Goal: Information Seeking & Learning: Learn about a topic

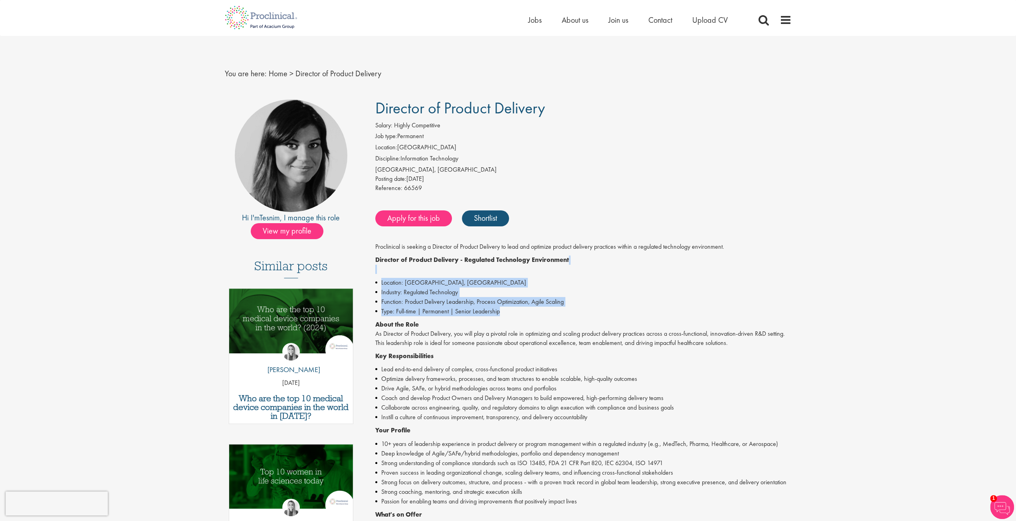
drag, startPoint x: 389, startPoint y: 272, endPoint x: 509, endPoint y: 315, distance: 127.3
click at [509, 315] on div "Proclinical is seeking a Director of Product Delivery to lead and optimize prod…" at bounding box center [583, 464] width 416 height 444
click at [509, 315] on li "Type: Full-time | Permanent | Senior Leadership" at bounding box center [583, 312] width 416 height 10
drag, startPoint x: 509, startPoint y: 315, endPoint x: 411, endPoint y: 272, distance: 107.3
click at [412, 273] on div "Proclinical is seeking a Director of Product Delivery to lead and optimize prod…" at bounding box center [583, 464] width 416 height 444
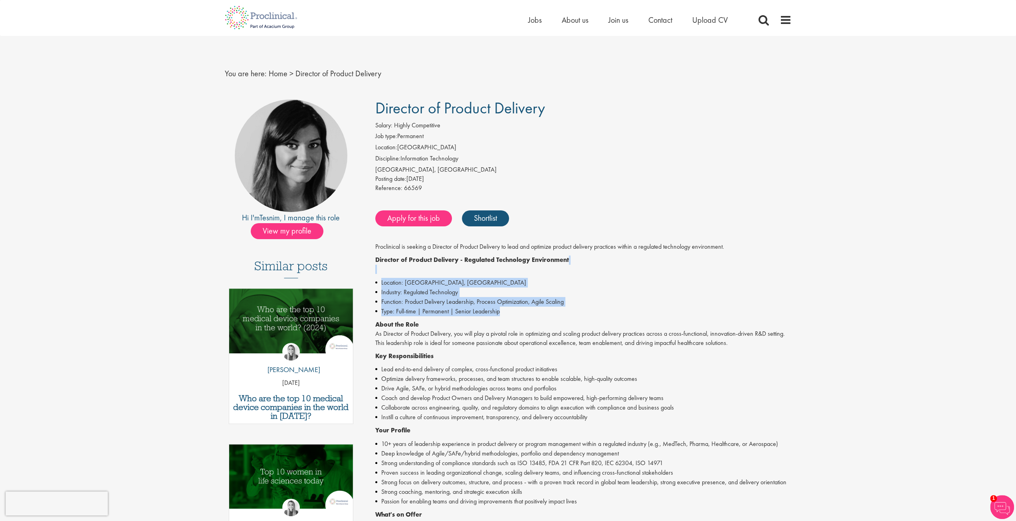
click at [411, 272] on p "Director of Product Delivery - Regulated Technology Environment" at bounding box center [583, 264] width 416 height 18
drag, startPoint x: 411, startPoint y: 272, endPoint x: 507, endPoint y: 315, distance: 105.3
click at [507, 315] on div "Proclinical is seeking a Director of Product Delivery to lead and optimize prod…" at bounding box center [583, 464] width 416 height 444
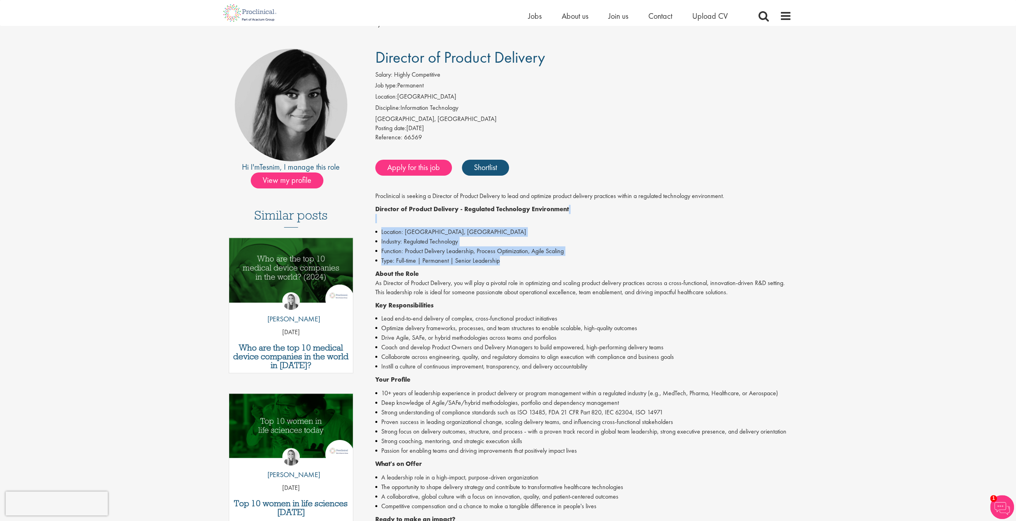
scroll to position [80, 0]
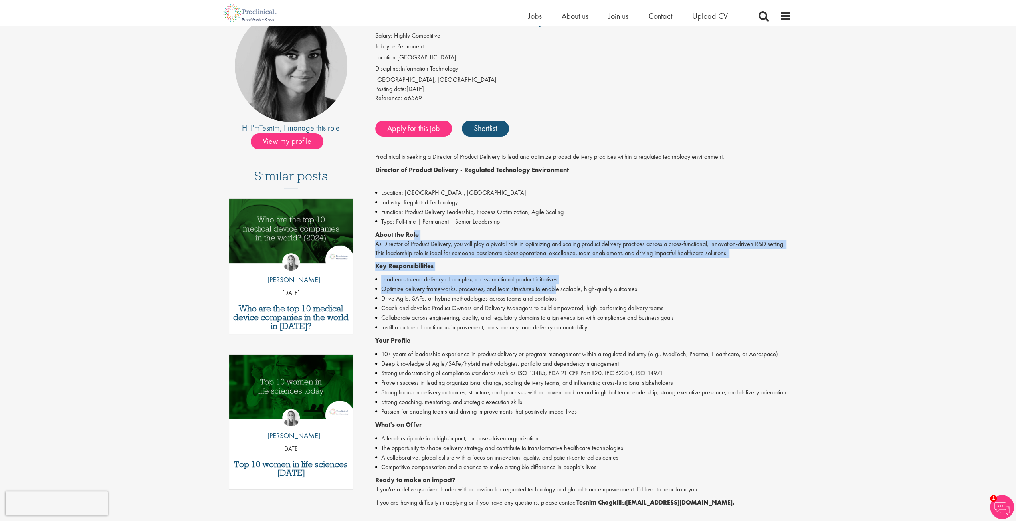
drag, startPoint x: 439, startPoint y: 240, endPoint x: 556, endPoint y: 292, distance: 128.1
click at [556, 292] on div "Proclinical is seeking a Director of Product Delivery to lead and optimize prod…" at bounding box center [583, 374] width 416 height 444
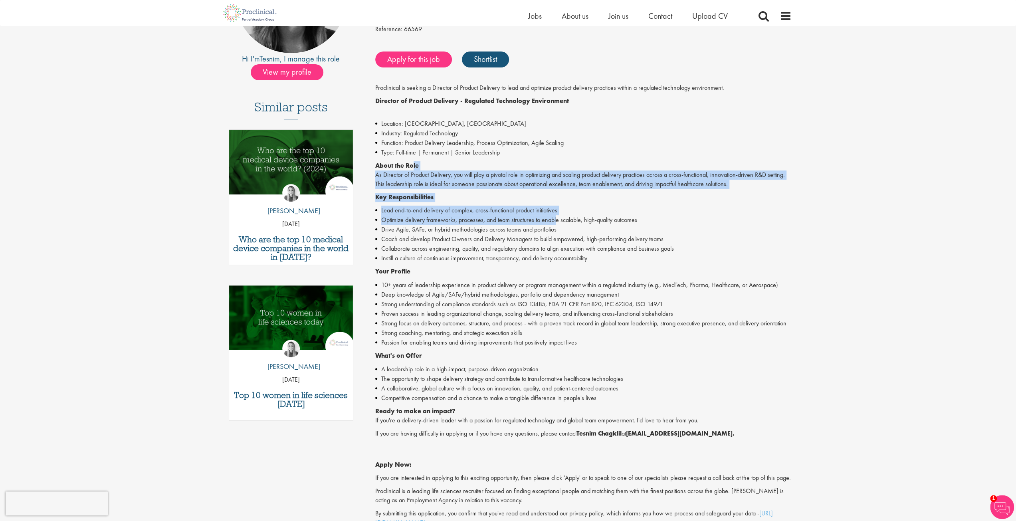
scroll to position [200, 0]
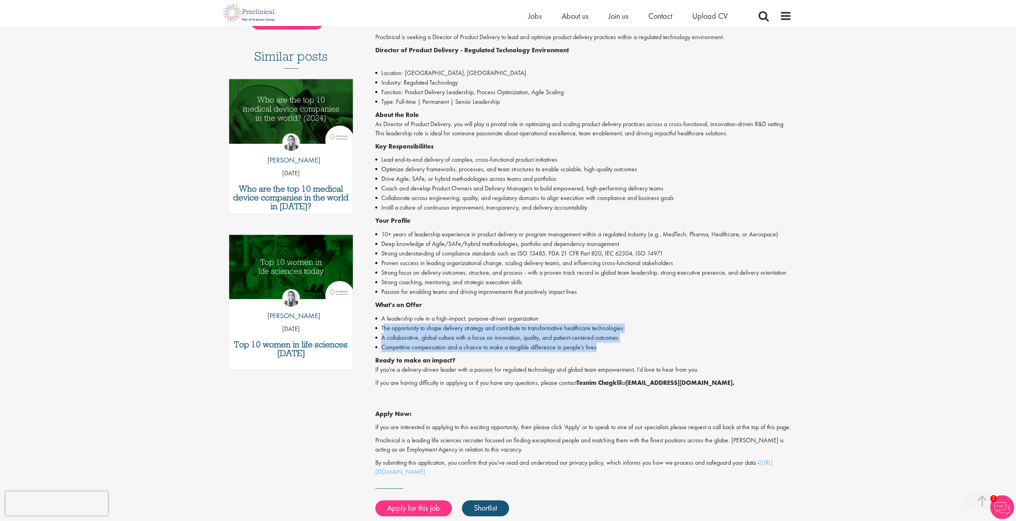
drag, startPoint x: 628, startPoint y: 344, endPoint x: 380, endPoint y: 323, distance: 248.4
click at [381, 326] on ul "A leadership role in a high-impact, purpose-driven organization The opportunity…" at bounding box center [583, 333] width 416 height 38
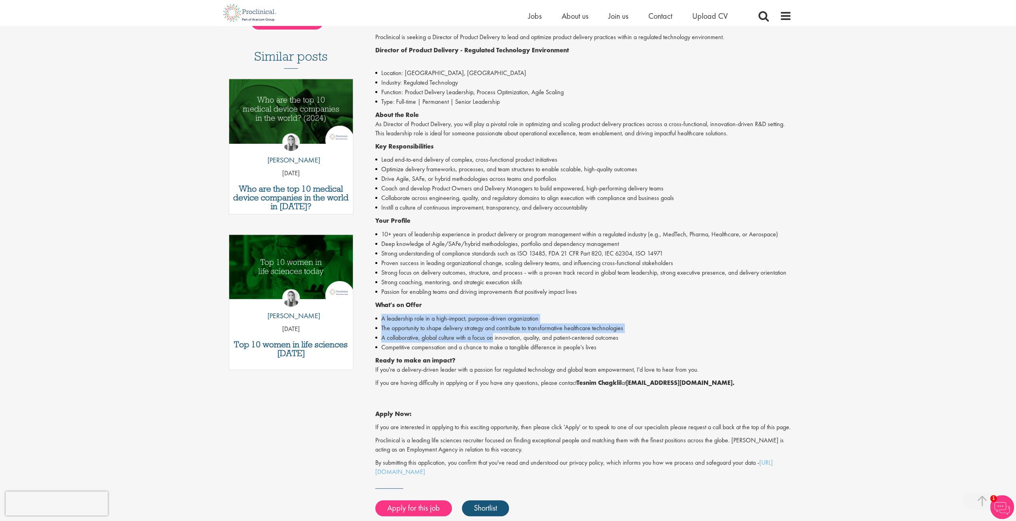
drag, startPoint x: 380, startPoint y: 317, endPoint x: 495, endPoint y: 338, distance: 116.6
click at [495, 338] on ul "A leadership role in a high-impact, purpose-driven organization The opportunity…" at bounding box center [583, 333] width 416 height 38
click at [495, 338] on li "A collaborative, global culture with a focus on innovation, quality, and patien…" at bounding box center [583, 338] width 416 height 10
drag, startPoint x: 495, startPoint y: 338, endPoint x: 471, endPoint y: 313, distance: 34.5
click at [471, 313] on div "Proclinical is seeking a Director of Product Delivery to lead and optimize prod…" at bounding box center [583, 255] width 416 height 444
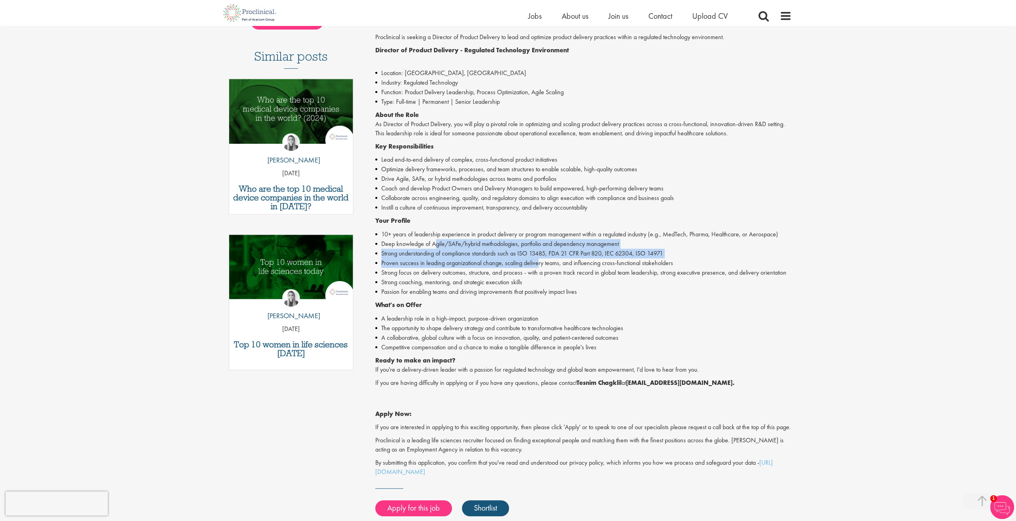
drag, startPoint x: 437, startPoint y: 244, endPoint x: 538, endPoint y: 260, distance: 102.3
click at [538, 260] on ul "10+ years of leadership experience in product delivery or program management wi…" at bounding box center [583, 263] width 416 height 67
click at [536, 260] on li "Proven success in leading organizational change, scaling delivery teams, and in…" at bounding box center [583, 263] width 416 height 10
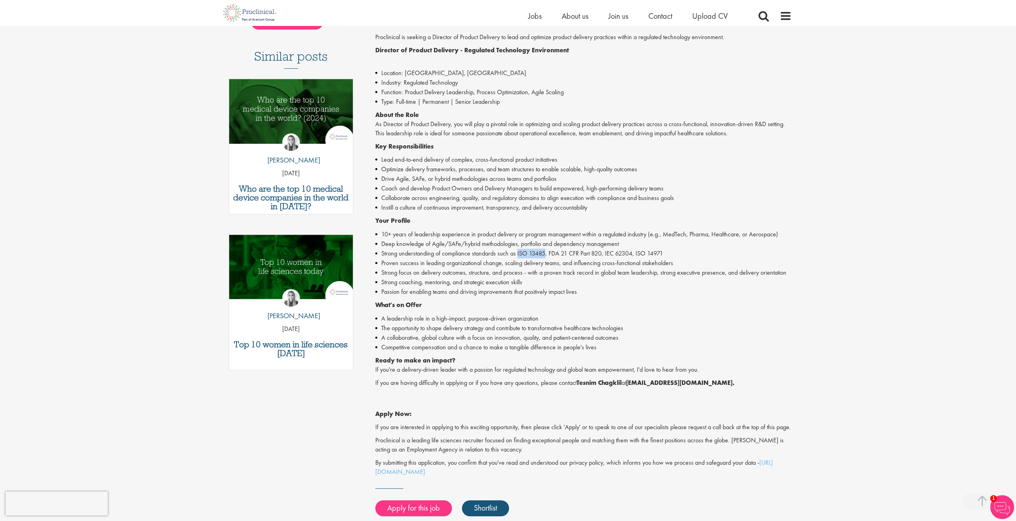
drag, startPoint x: 517, startPoint y: 254, endPoint x: 546, endPoint y: 256, distance: 28.8
click at [546, 256] on li "Strong understanding of compliance standards such as ISO 13485, FDA 21 CFR Part…" at bounding box center [583, 254] width 416 height 10
drag, startPoint x: 547, startPoint y: 254, endPoint x: 574, endPoint y: 255, distance: 26.4
click at [574, 255] on li "Strong understanding of compliance standards such as ISO 13485, FDA 21 CFR Part…" at bounding box center [583, 254] width 416 height 10
drag, startPoint x: 635, startPoint y: 256, endPoint x: 666, endPoint y: 253, distance: 31.7
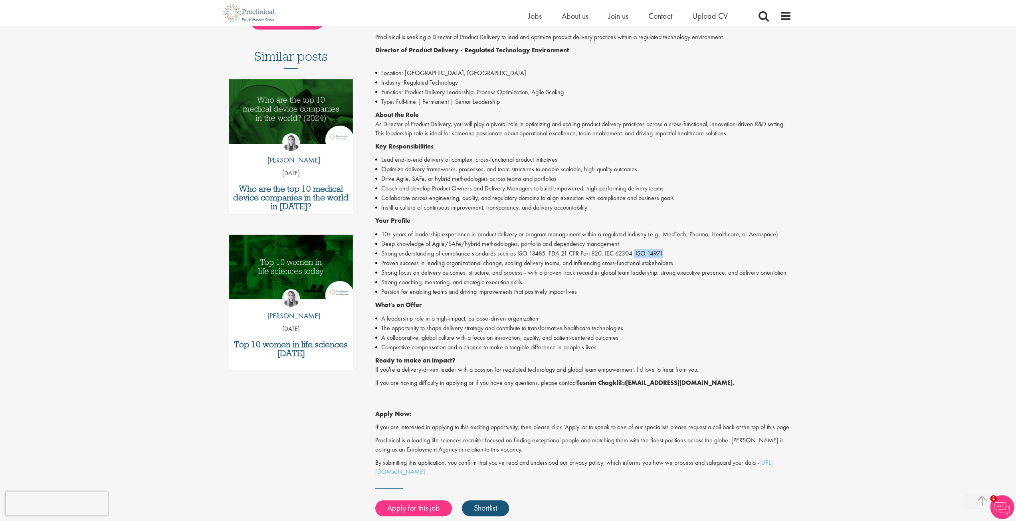
click at [666, 253] on li "Strong understanding of compliance standards such as ISO 13485, FDA 21 CFR Part…" at bounding box center [583, 254] width 416 height 10
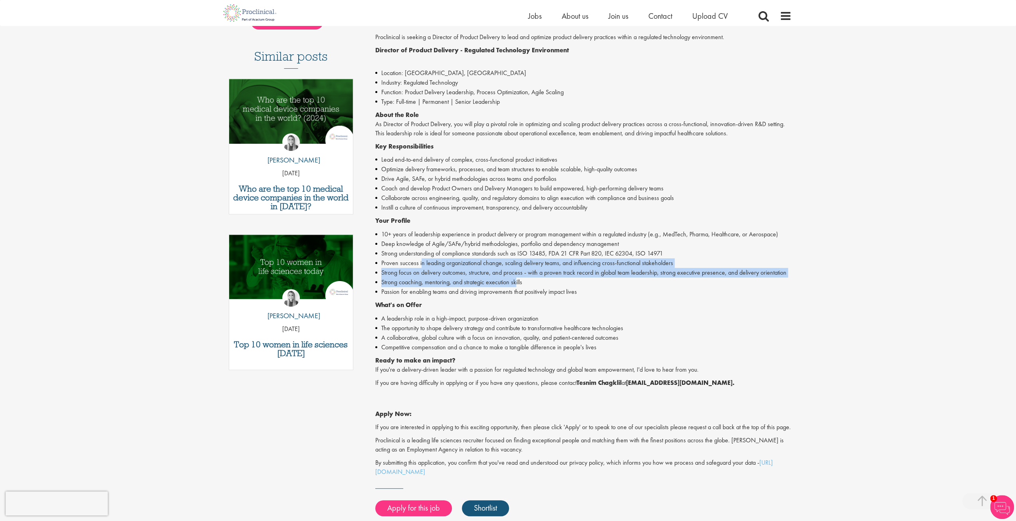
drag, startPoint x: 485, startPoint y: 275, endPoint x: 516, endPoint y: 278, distance: 30.6
click at [516, 278] on ul "10+ years of leadership experience in product delivery or program management wi…" at bounding box center [583, 263] width 416 height 67
click at [516, 278] on li "Strong coaching, mentoring, and strategic execution skills" at bounding box center [583, 282] width 416 height 10
drag, startPoint x: 531, startPoint y: 289, endPoint x: 465, endPoint y: 259, distance: 73.2
click at [465, 259] on ul "10+ years of leadership experience in product delivery or program management wi…" at bounding box center [583, 263] width 416 height 67
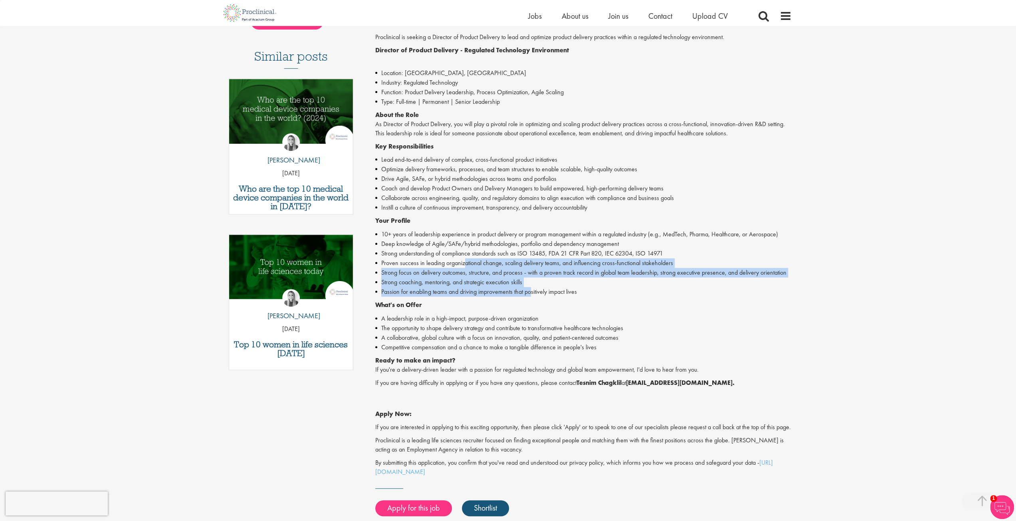
click at [465, 259] on li "Proven success in leading organizational change, scaling delivery teams, and in…" at bounding box center [583, 263] width 416 height 10
drag, startPoint x: 464, startPoint y: 259, endPoint x: 554, endPoint y: 297, distance: 97.3
click at [554, 297] on div "Proclinical is seeking a Director of Product Delivery to lead and optimize prod…" at bounding box center [583, 255] width 416 height 444
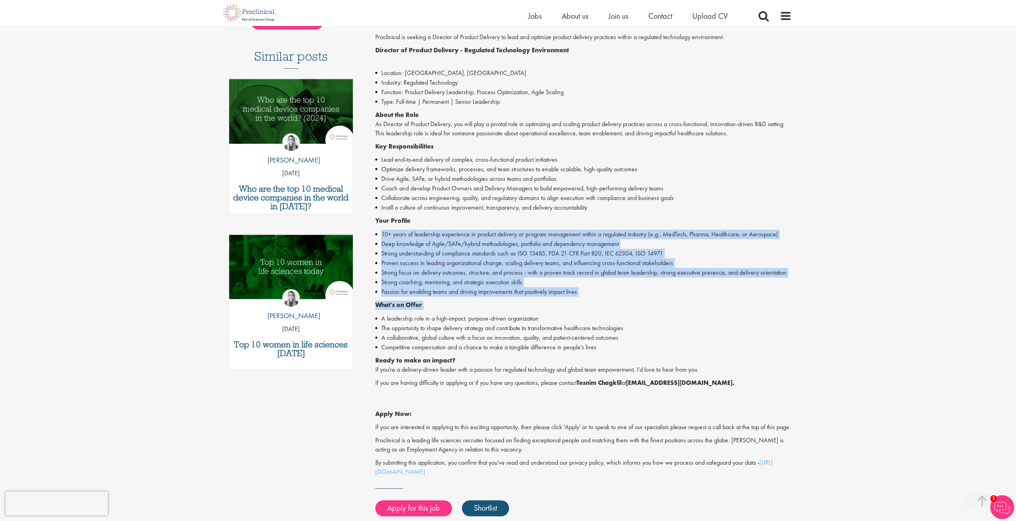
drag, startPoint x: 492, startPoint y: 283, endPoint x: 379, endPoint y: 238, distance: 122.2
click at [379, 238] on div "Proclinical is seeking a Director of Product Delivery to lead and optimize prod…" at bounding box center [583, 255] width 416 height 444
click at [379, 238] on li "10+ years of leadership experience in product delivery or program management wi…" at bounding box center [583, 235] width 416 height 10
drag, startPoint x: 379, startPoint y: 238, endPoint x: 525, endPoint y: 289, distance: 155.2
click at [525, 289] on ul "10+ years of leadership experience in product delivery or program management wi…" at bounding box center [583, 263] width 416 height 67
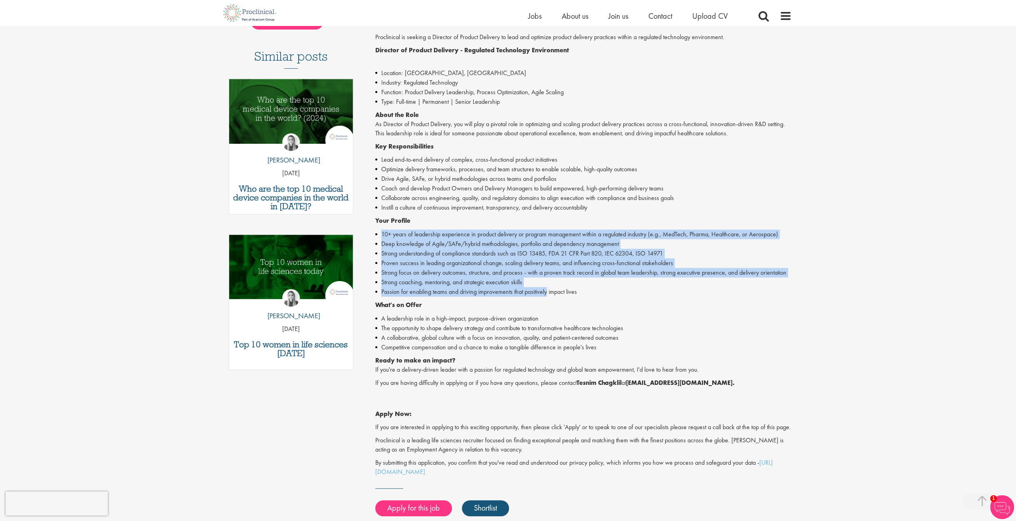
click at [525, 289] on li "Passion for enabling teams and driving improvements that positively impact lives" at bounding box center [583, 292] width 416 height 10
drag, startPoint x: 525, startPoint y: 289, endPoint x: 378, endPoint y: 210, distance: 166.8
click at [379, 212] on div "Proclinical is seeking a Director of Product Delivery to lead and optimize prod…" at bounding box center [583, 255] width 416 height 444
click at [595, 205] on li "Instill a culture of continuous improvement, transparency, and delivery account…" at bounding box center [583, 208] width 416 height 10
click at [600, 213] on div "Proclinical is seeking a Director of Product Delivery to lead and optimize prod…" at bounding box center [583, 255] width 416 height 444
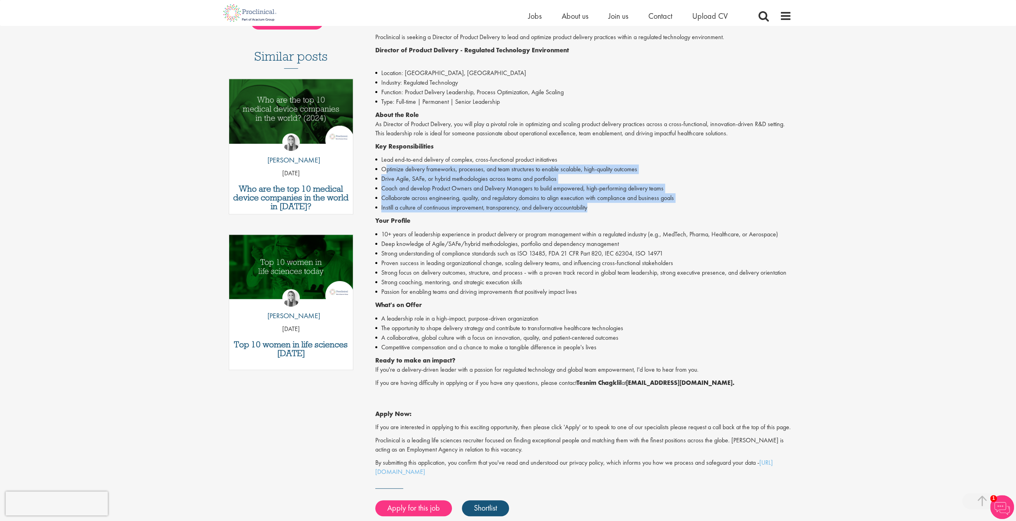
drag, startPoint x: 606, startPoint y: 211, endPoint x: 382, endPoint y: 169, distance: 227.4
click at [382, 169] on ul "Lead end-to-end delivery of complex, cross-functional product initiatives Optim…" at bounding box center [583, 183] width 416 height 57
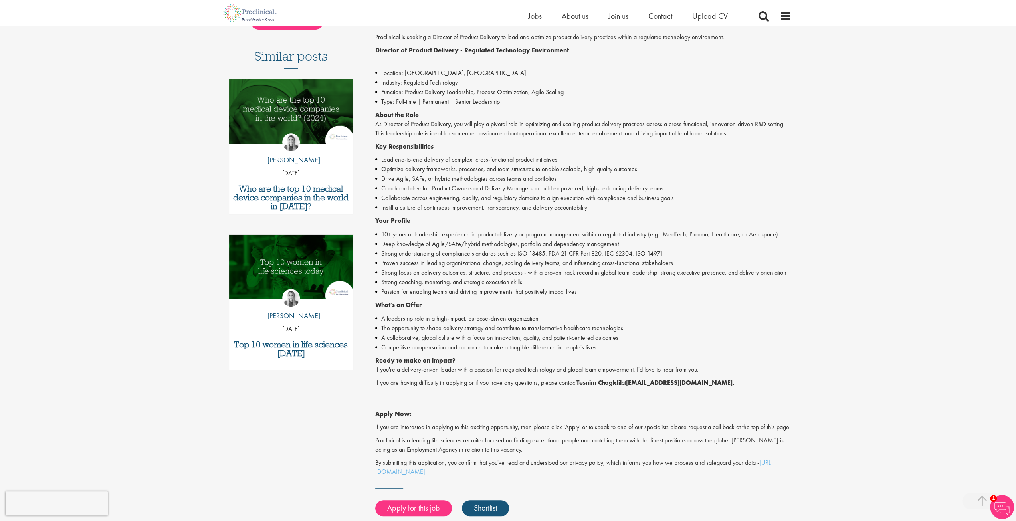
click at [384, 156] on li "Lead end-to-end delivery of complex, cross-functional product initiatives" at bounding box center [583, 160] width 416 height 10
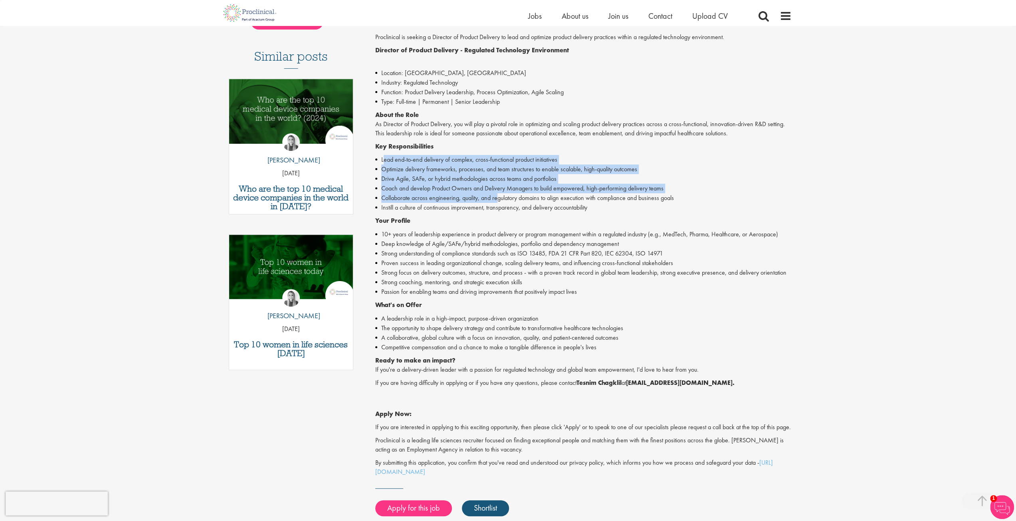
drag, startPoint x: 386, startPoint y: 157, endPoint x: 517, endPoint y: 194, distance: 136.9
click at [499, 194] on ul "Lead end-to-end delivery of complex, cross-functional product initiatives Optim…" at bounding box center [583, 183] width 416 height 57
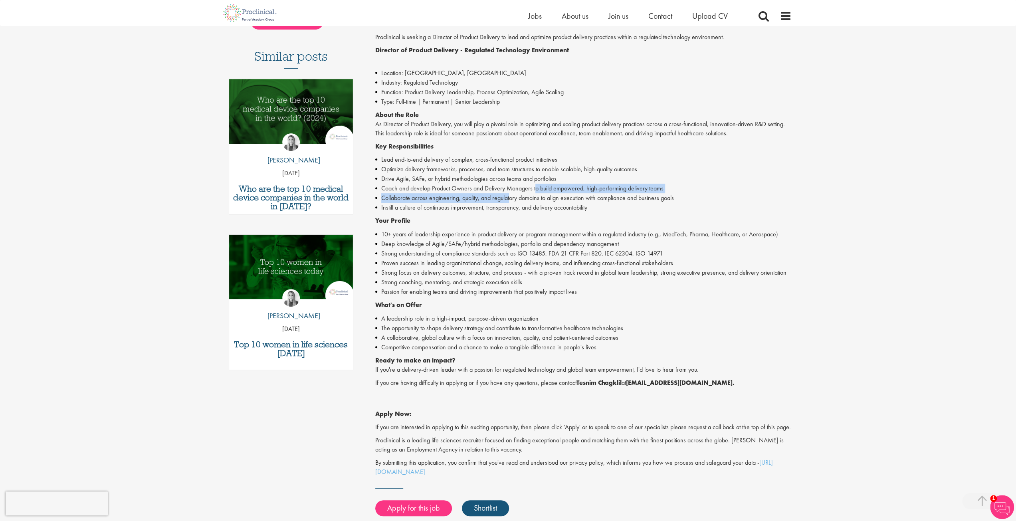
drag, startPoint x: 517, startPoint y: 194, endPoint x: 537, endPoint y: 192, distance: 19.4
click at [537, 192] on ul "Lead end-to-end delivery of complex, cross-functional product initiatives Optim…" at bounding box center [583, 183] width 416 height 57
click at [538, 192] on li "Coach and develop Product Owners and Delivery Managers to build empowered, high…" at bounding box center [583, 189] width 416 height 10
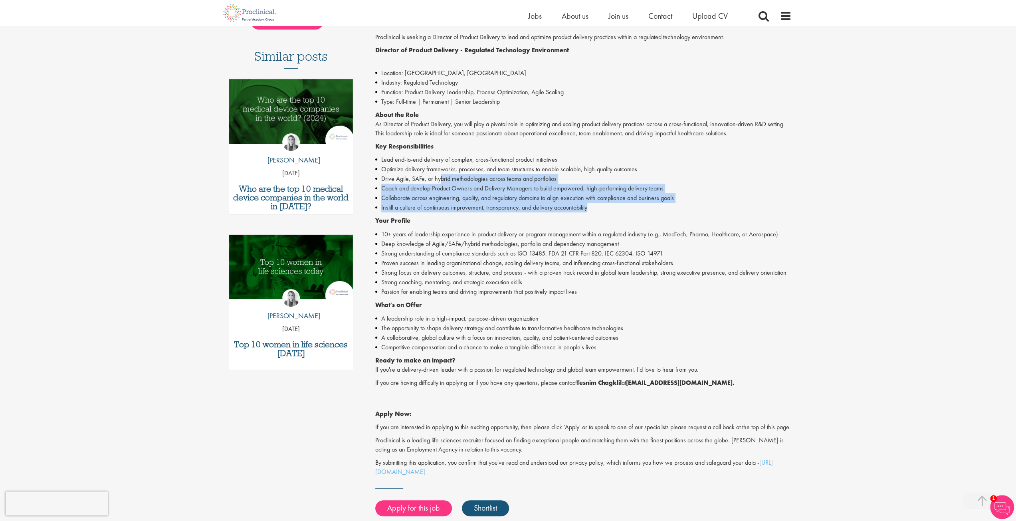
drag, startPoint x: 597, startPoint y: 205, endPoint x: 411, endPoint y: 167, distance: 189.8
click at [438, 173] on ul "Lead end-to-end delivery of complex, cross-functional product initiatives Optim…" at bounding box center [583, 183] width 416 height 57
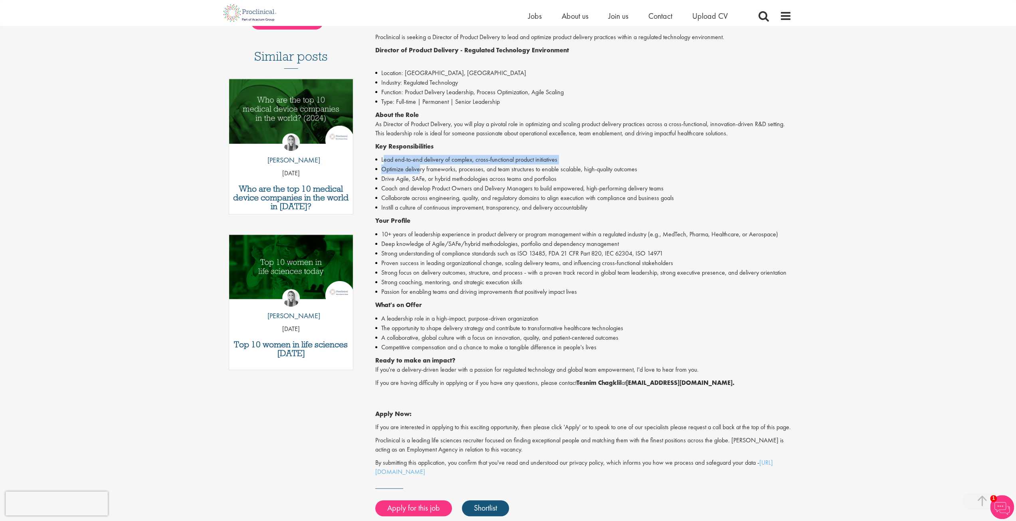
drag, startPoint x: 411, startPoint y: 167, endPoint x: 383, endPoint y: 159, distance: 29.1
click at [383, 159] on ul "Lead end-to-end delivery of complex, cross-functional product initiatives Optim…" at bounding box center [583, 183] width 416 height 57
click at [383, 159] on li "Lead end-to-end delivery of complex, cross-functional product initiatives" at bounding box center [583, 160] width 416 height 10
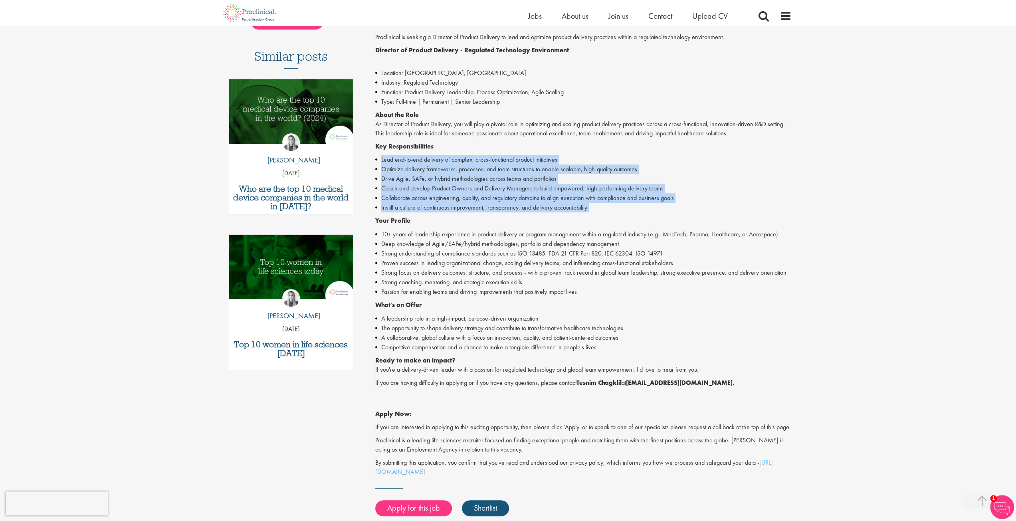
drag, startPoint x: 383, startPoint y: 159, endPoint x: 601, endPoint y: 210, distance: 223.4
click at [601, 210] on ul "Lead end-to-end delivery of complex, cross-functional product initiatives Optim…" at bounding box center [583, 183] width 416 height 57
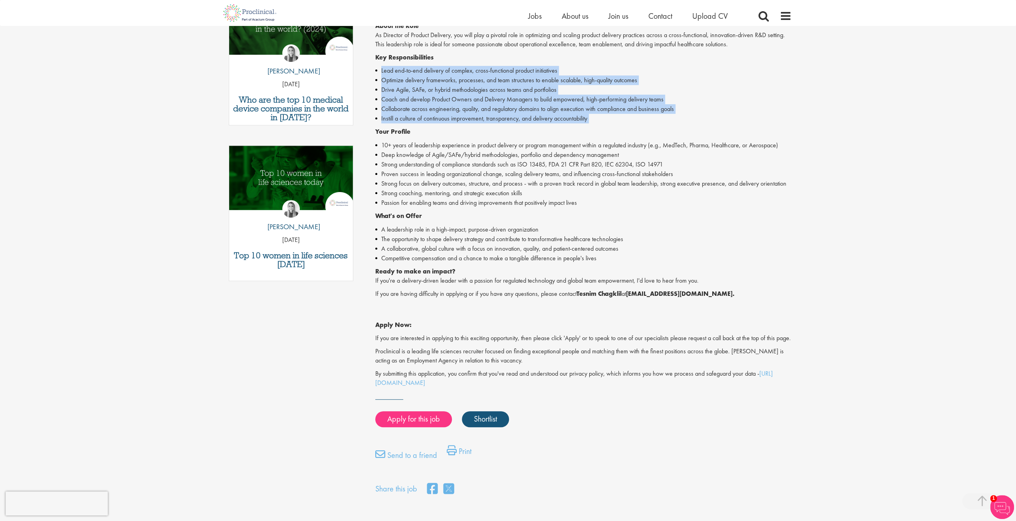
scroll to position [240, 0]
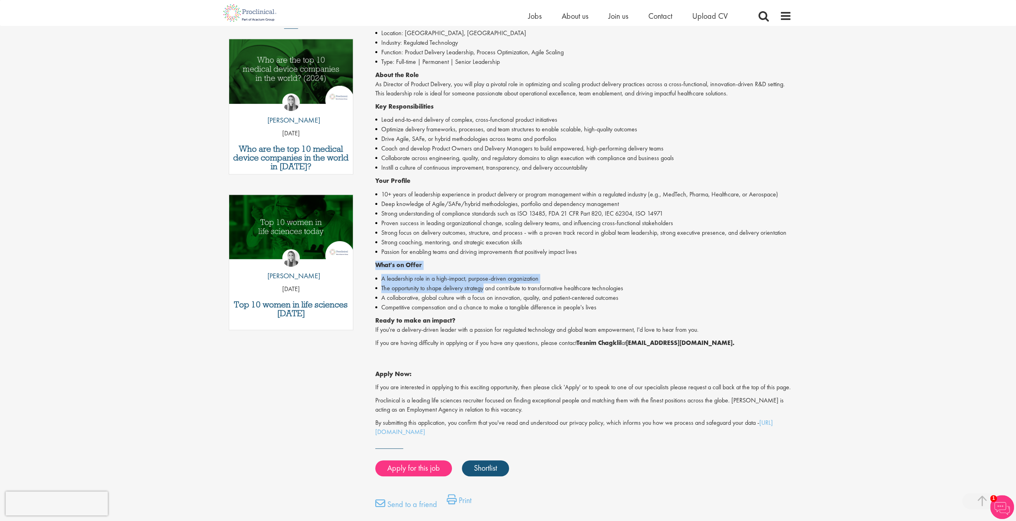
drag, startPoint x: 375, startPoint y: 265, endPoint x: 484, endPoint y: 289, distance: 111.0
click at [484, 289] on div "Proclinical is seeking a Director of Product Delivery to lead and optimize prod…" at bounding box center [583, 215] width 416 height 444
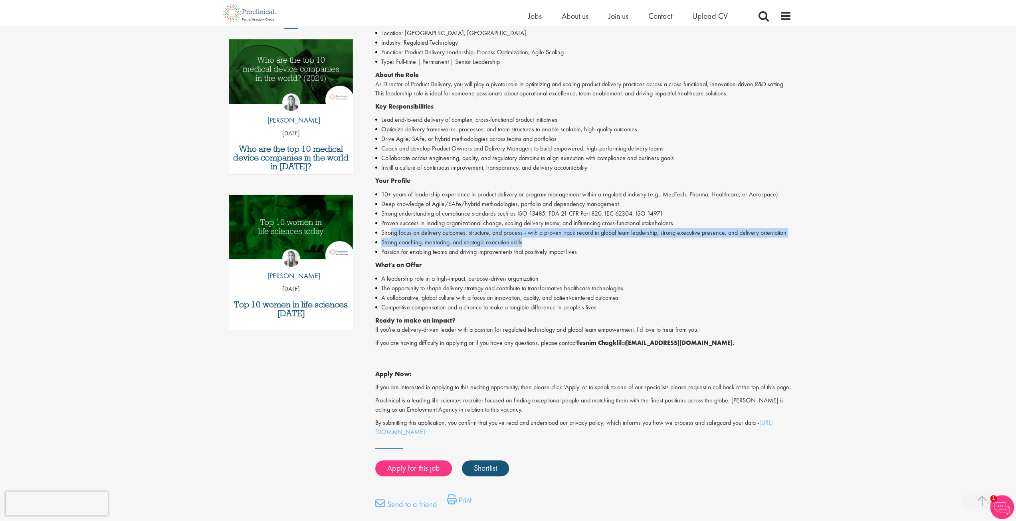
drag, startPoint x: 390, startPoint y: 232, endPoint x: 562, endPoint y: 242, distance: 171.9
click at [562, 242] on ul "10+ years of leadership experience in product delivery or program management wi…" at bounding box center [583, 223] width 416 height 67
click at [562, 242] on li "Strong coaching, mentoring, and strategic execution skills" at bounding box center [583, 243] width 416 height 10
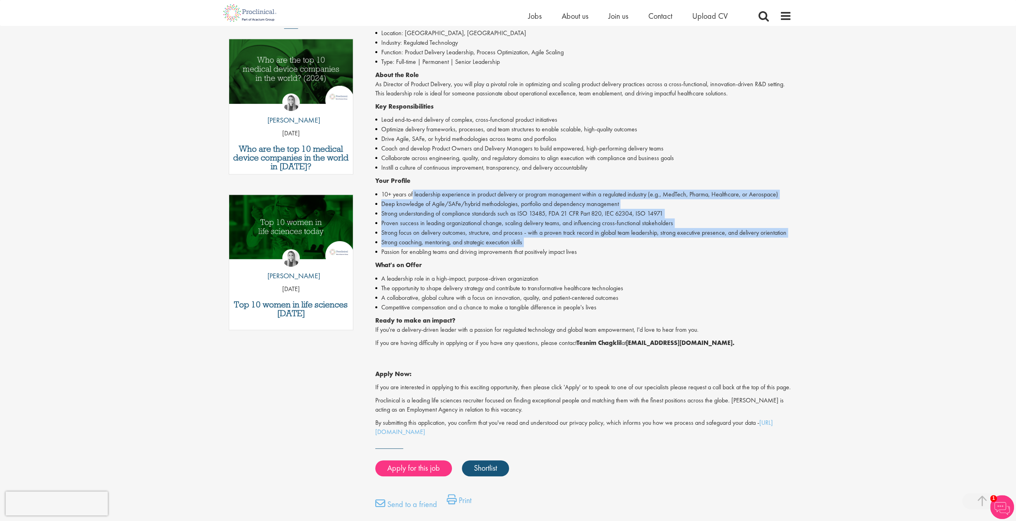
drag, startPoint x: 557, startPoint y: 242, endPoint x: 410, endPoint y: 197, distance: 153.4
click at [411, 197] on ul "10+ years of leadership experience in product delivery or program management wi…" at bounding box center [583, 223] width 416 height 67
click at [410, 197] on li "10+ years of leadership experience in product delivery or program management wi…" at bounding box center [583, 195] width 416 height 10
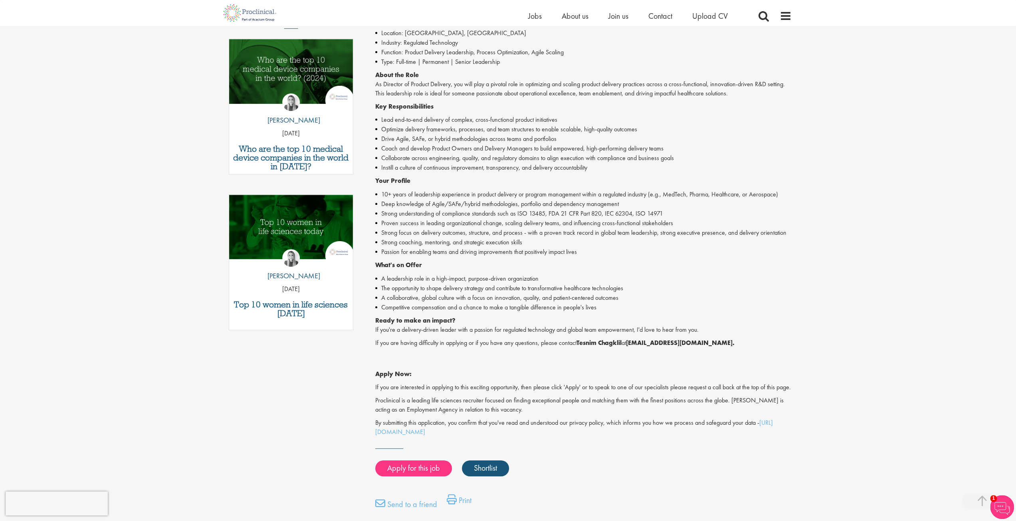
drag, startPoint x: 546, startPoint y: 250, endPoint x: 568, endPoint y: 256, distance: 23.1
click at [547, 250] on li "Passion for enabling teams and driving improvements that positively impact lives" at bounding box center [583, 252] width 416 height 10
drag, startPoint x: 586, startPoint y: 257, endPoint x: 461, endPoint y: 193, distance: 139.4
click at [517, 222] on div "Proclinical is seeking a Director of Product Delivery to lead and optimize prod…" at bounding box center [583, 215] width 416 height 444
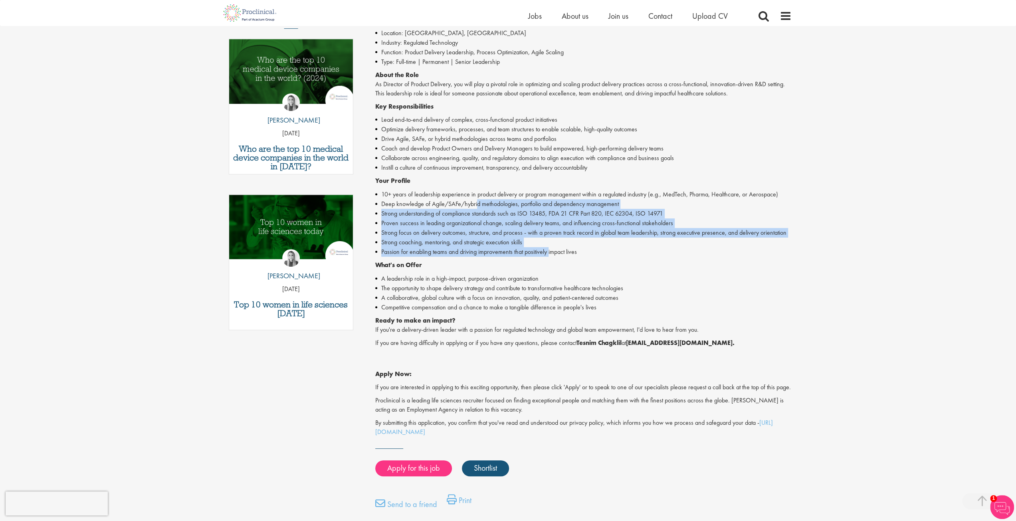
drag, startPoint x: 461, startPoint y: 193, endPoint x: 549, endPoint y: 255, distance: 106.8
click at [549, 255] on ul "10+ years of leadership experience in product delivery or program management wi…" at bounding box center [583, 223] width 416 height 67
click at [548, 255] on li "Passion for enabling teams and driving improvements that positively impact lives" at bounding box center [583, 252] width 416 height 10
click at [498, 243] on li "Strong coaching, mentoring, and strategic execution skills" at bounding box center [583, 243] width 416 height 10
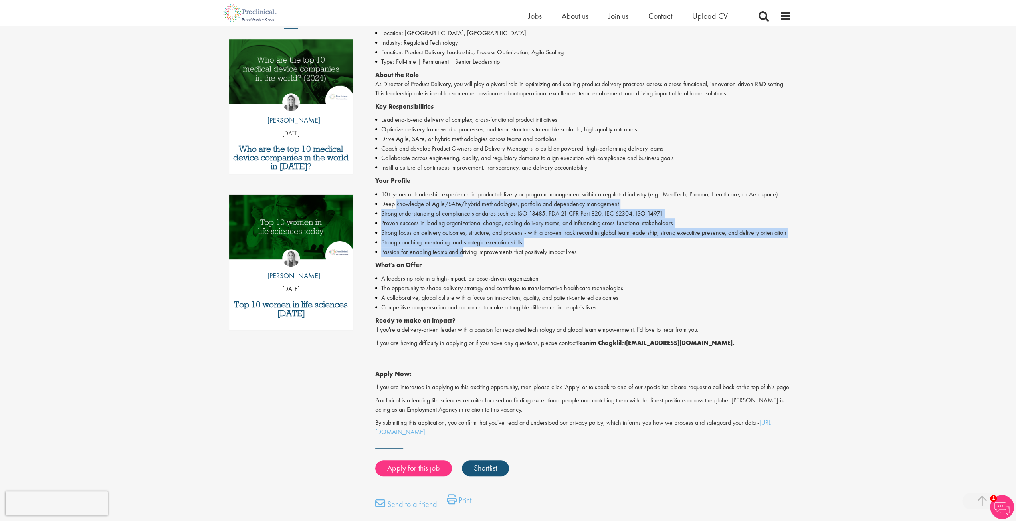
drag, startPoint x: 397, startPoint y: 204, endPoint x: 462, endPoint y: 252, distance: 81.1
click at [462, 252] on ul "10+ years of leadership experience in product delivery or program management wi…" at bounding box center [583, 223] width 416 height 67
click at [462, 252] on li "Passion for enabling teams and driving improvements that positively impact lives" at bounding box center [583, 252] width 416 height 10
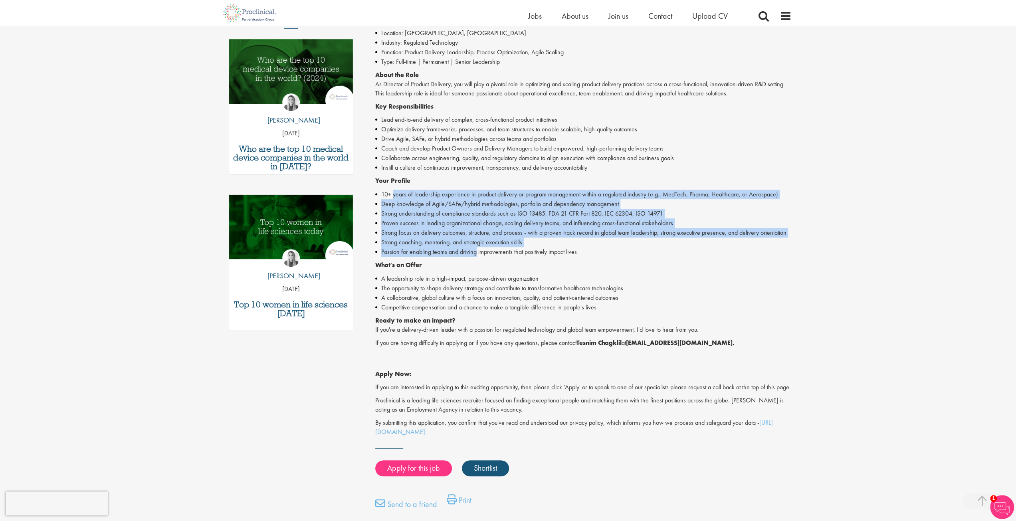
drag, startPoint x: 462, startPoint y: 252, endPoint x: 396, endPoint y: 195, distance: 87.5
click at [396, 195] on ul "10+ years of leadership experience in product delivery or program management wi…" at bounding box center [583, 223] width 416 height 67
click at [396, 195] on li "10+ years of leadership experience in product delivery or program management wi…" at bounding box center [583, 195] width 416 height 10
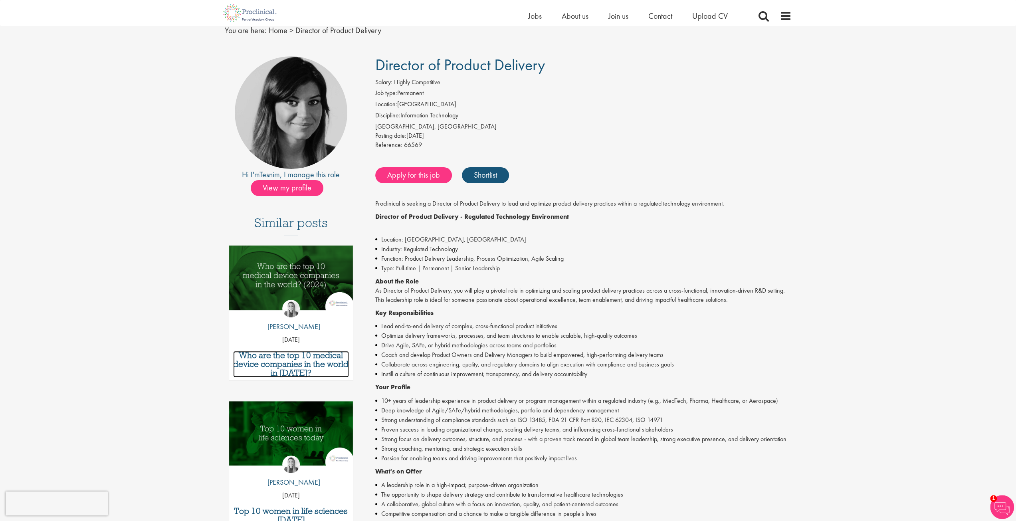
scroll to position [0, 0]
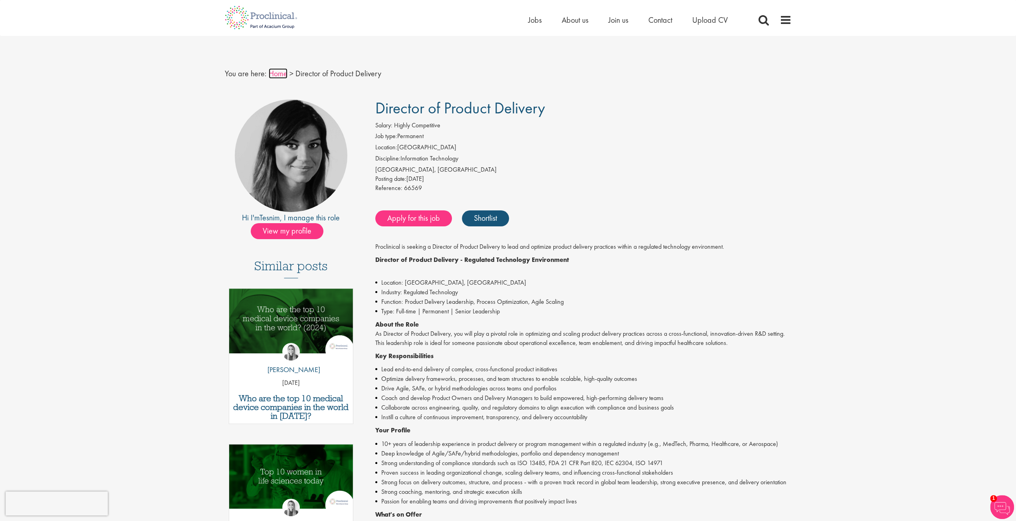
click at [280, 73] on link "Home" at bounding box center [278, 73] width 19 height 10
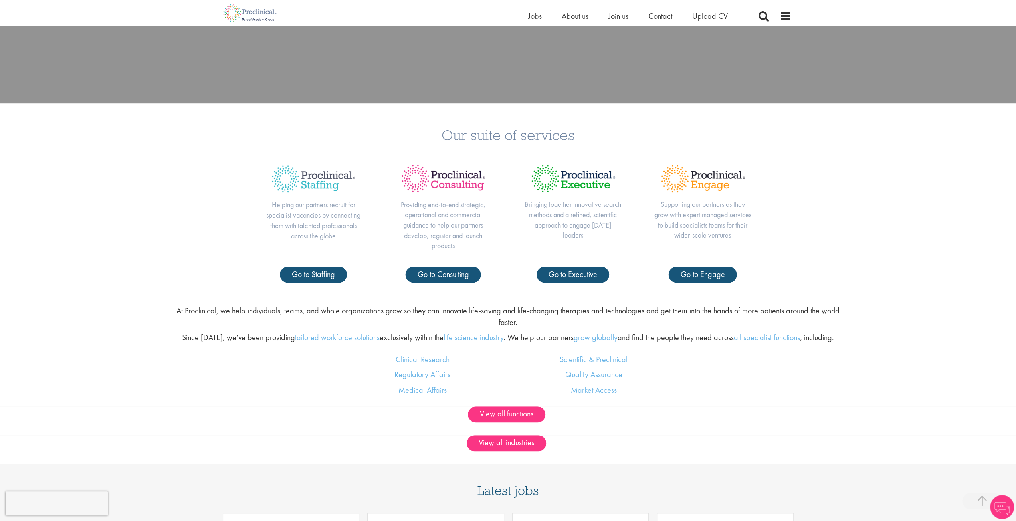
scroll to position [479, 0]
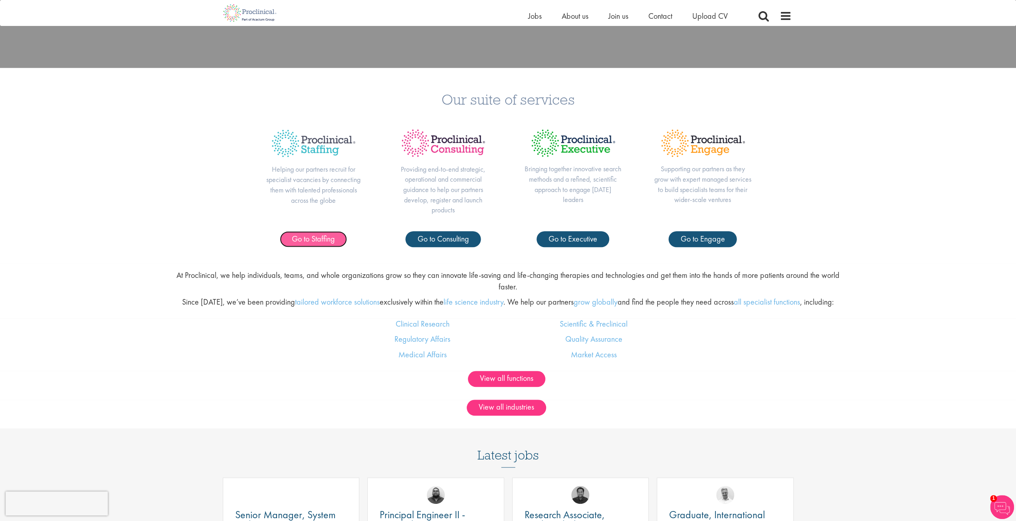
click at [322, 239] on span "Go to Staffing" at bounding box center [313, 239] width 43 height 10
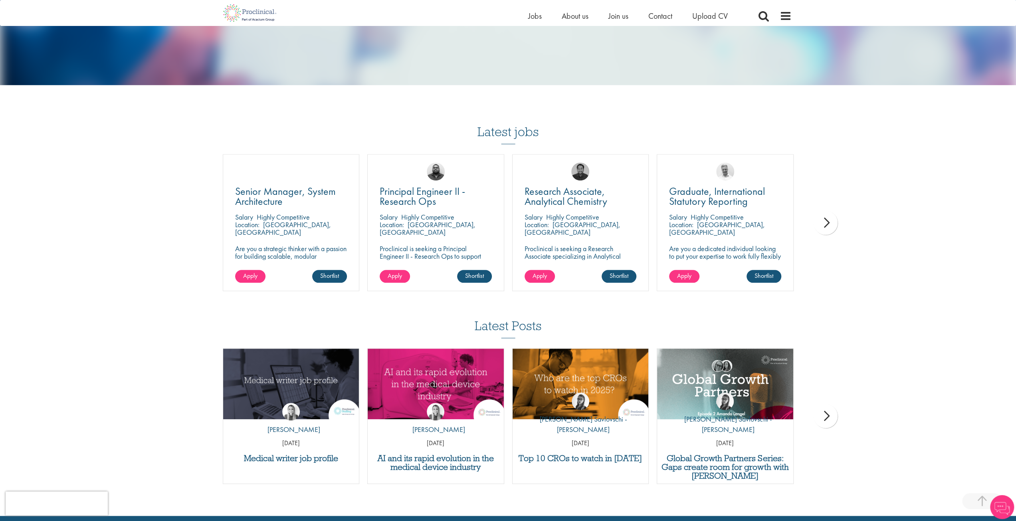
scroll to position [798, 0]
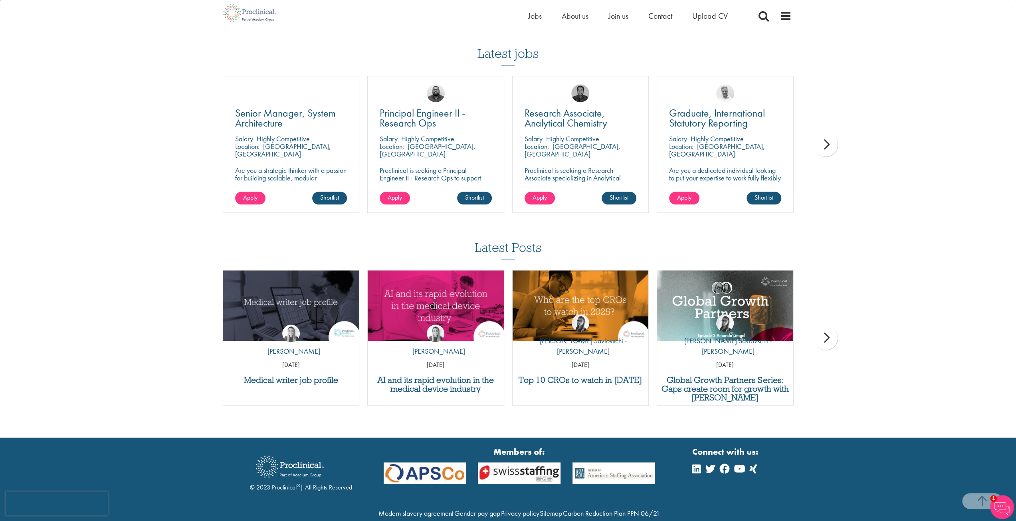
click at [830, 138] on div "next" at bounding box center [826, 145] width 24 height 24
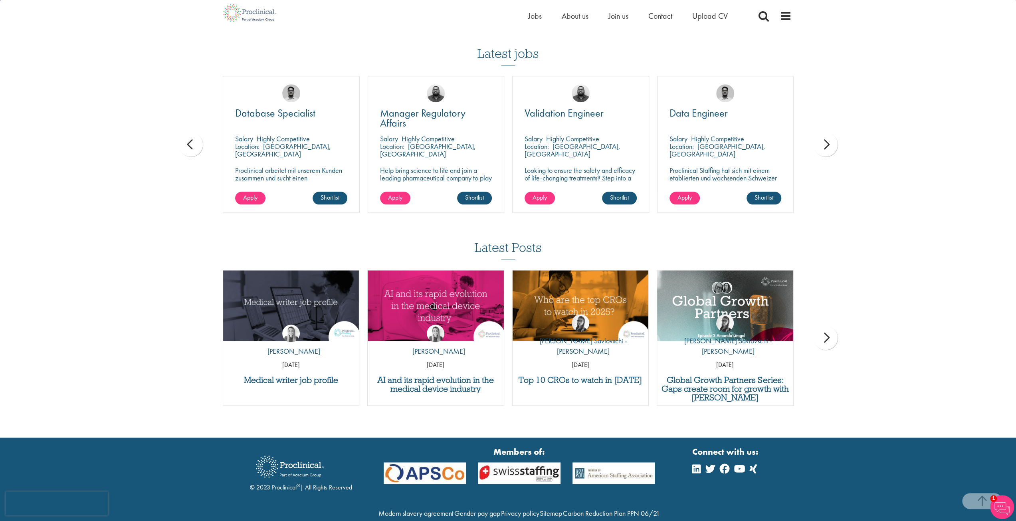
click at [830, 134] on div "next" at bounding box center [826, 145] width 24 height 24
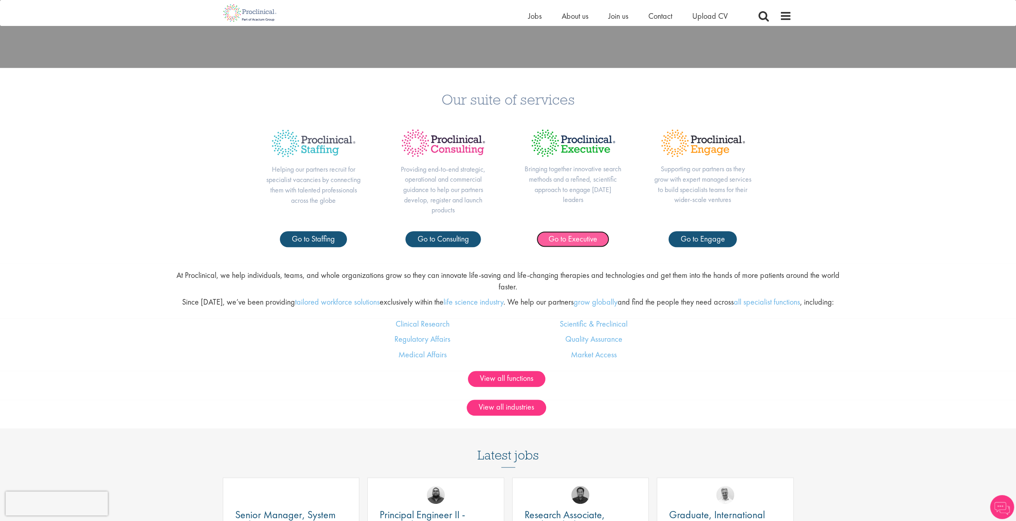
click at [587, 242] on span "Go to Executive" at bounding box center [573, 239] width 49 height 10
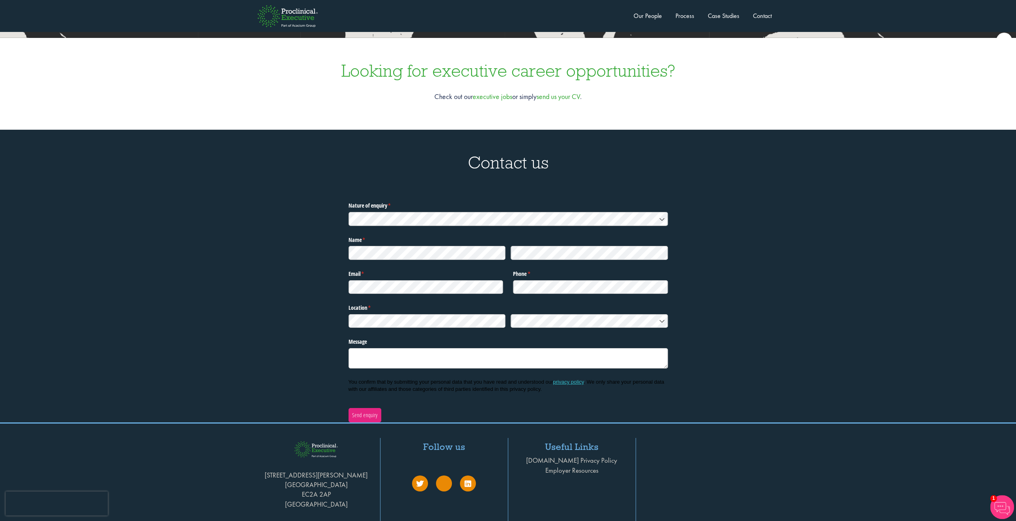
scroll to position [2595, 0]
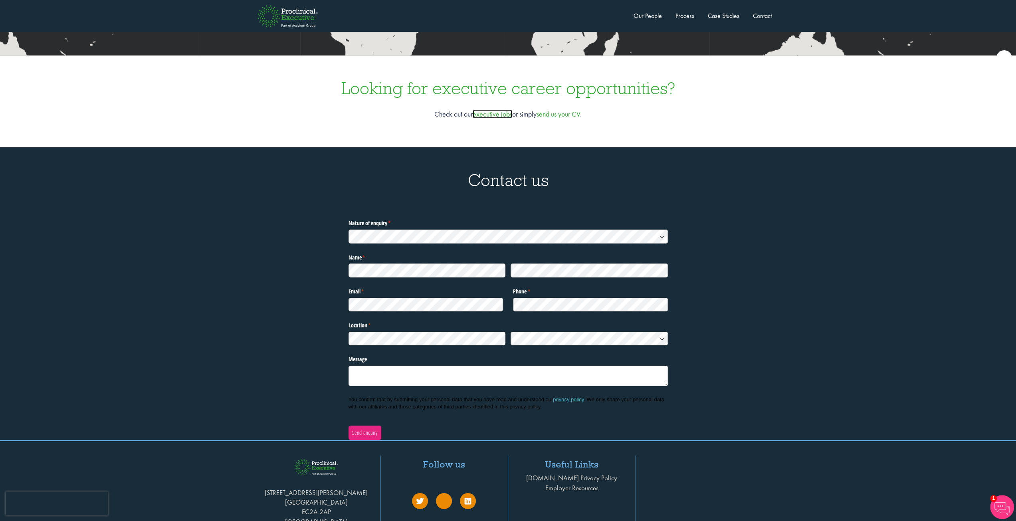
click at [487, 109] on link "executive jobs" at bounding box center [493, 113] width 40 height 9
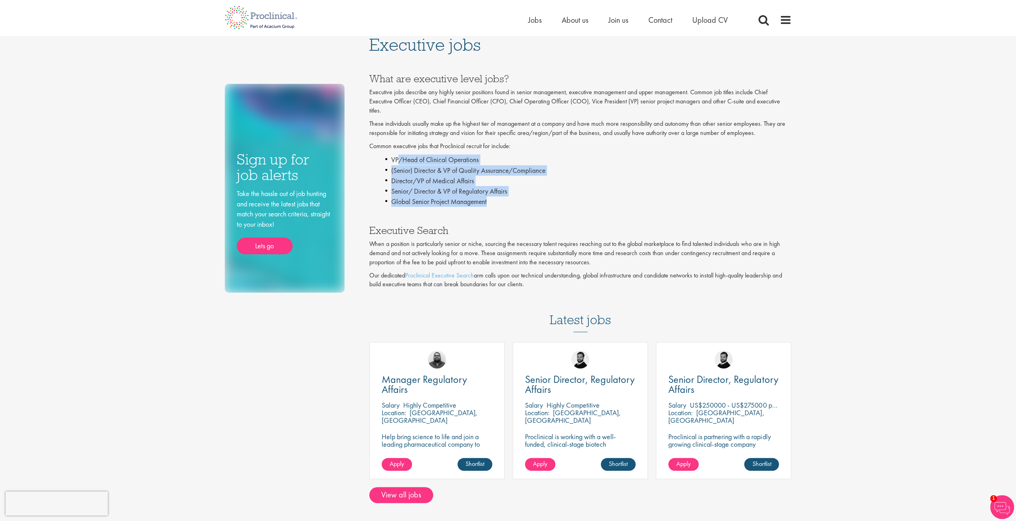
drag, startPoint x: 398, startPoint y: 156, endPoint x: 551, endPoint y: 205, distance: 161.0
click at [551, 205] on ul "VP/Head of Clinical Operations (Senior) Director & VP of Quality Assurance/Comp…" at bounding box center [588, 180] width 406 height 52
click at [551, 205] on li "Global Senior Project Management" at bounding box center [588, 201] width 406 height 10
drag, startPoint x: 551, startPoint y: 205, endPoint x: 388, endPoint y: 139, distance: 175.8
click at [388, 139] on div "What are executive level jobs? Executive jobs describe any highly senior positi…" at bounding box center [580, 179] width 422 height 228
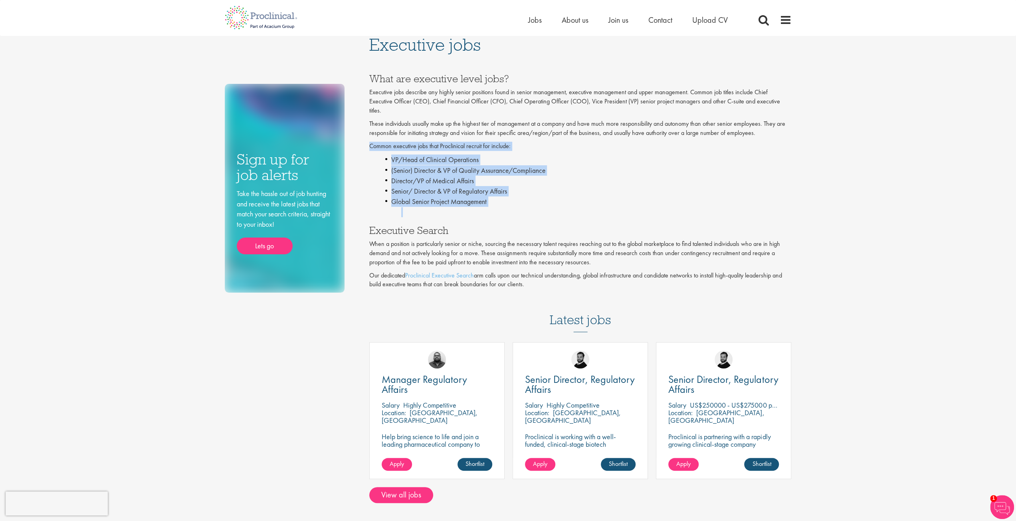
click at [388, 139] on div "What are executive level jobs? Executive jobs describe any highly senior positi…" at bounding box center [580, 179] width 422 height 228
drag, startPoint x: 388, startPoint y: 139, endPoint x: 504, endPoint y: 209, distance: 135.4
click at [504, 209] on div "What are executive level jobs? Executive jobs describe any highly senior positi…" at bounding box center [580, 179] width 422 height 228
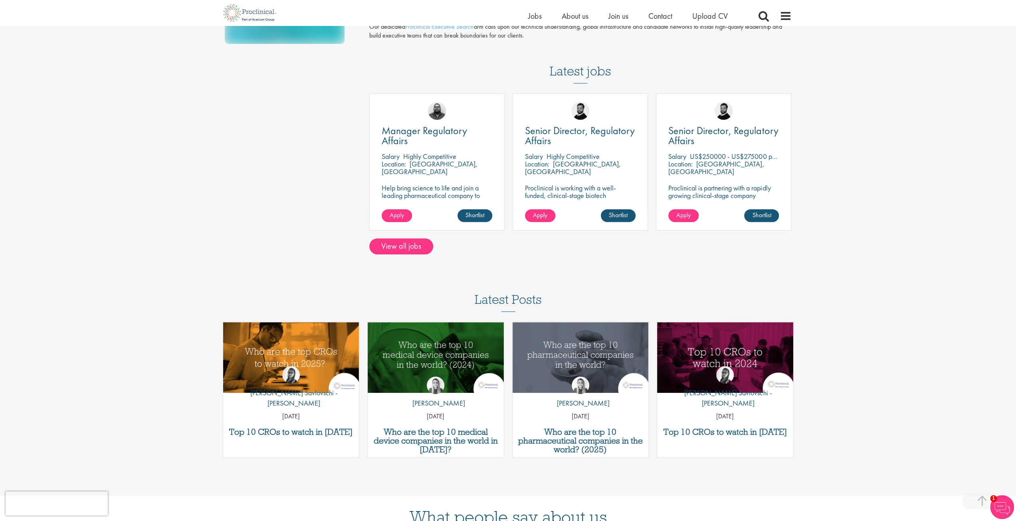
scroll to position [240, 0]
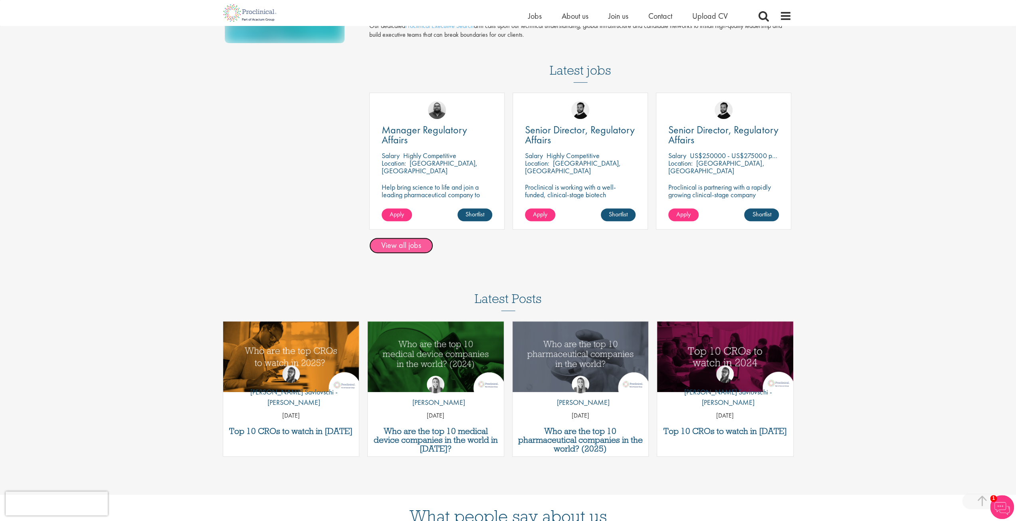
click at [421, 246] on link "View all jobs" at bounding box center [401, 246] width 64 height 16
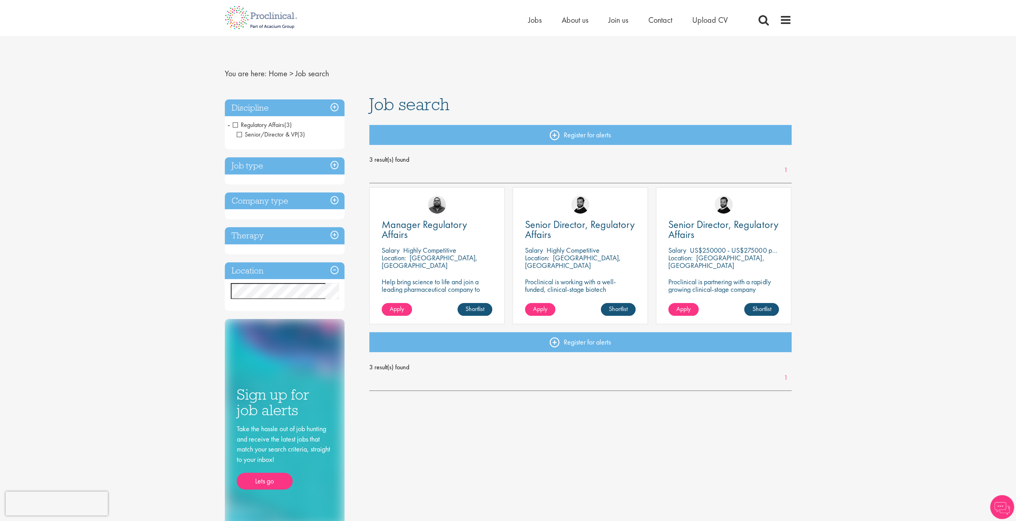
click at [318, 162] on h3 "Job type" at bounding box center [285, 165] width 120 height 17
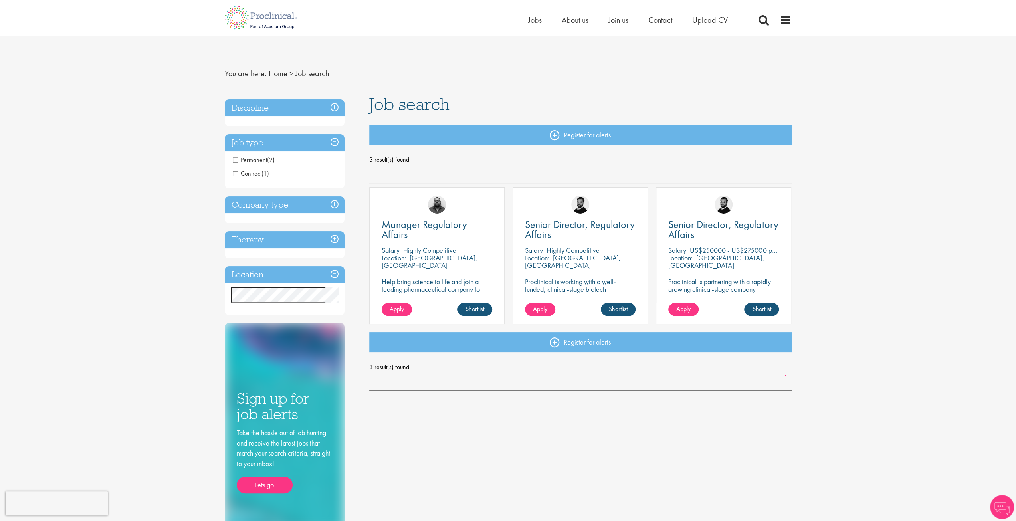
click at [309, 203] on h3 "Company type" at bounding box center [285, 204] width 120 height 17
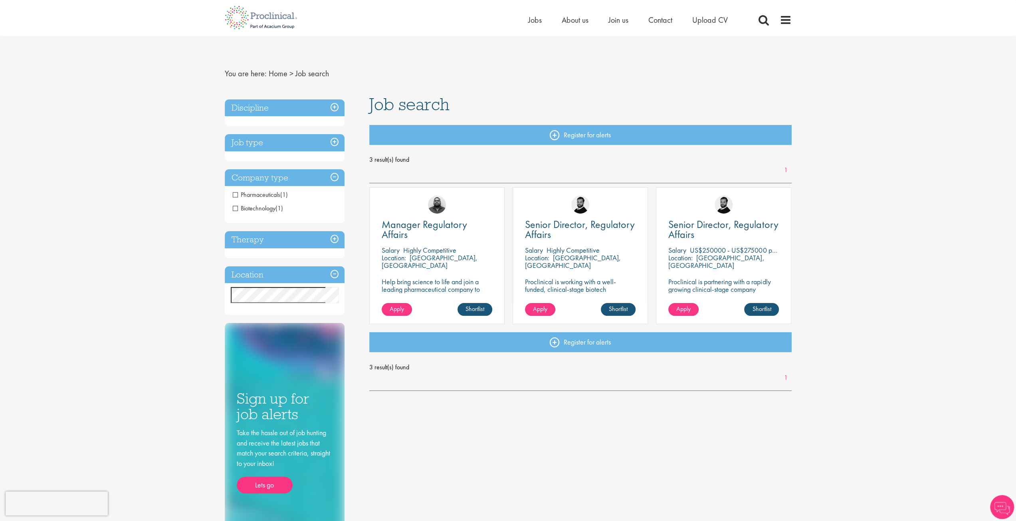
click at [305, 235] on h3 "Therapy" at bounding box center [285, 239] width 120 height 17
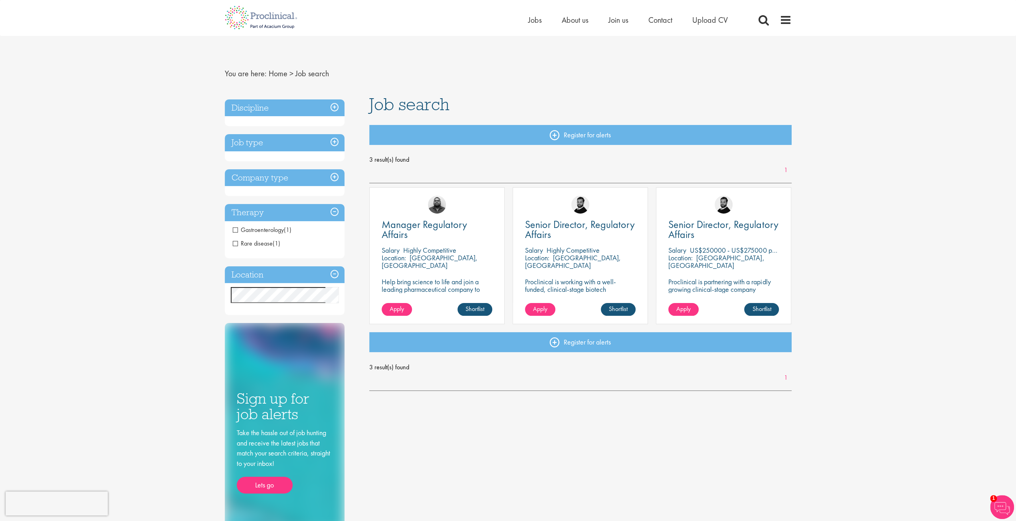
click at [300, 267] on h3 "Location" at bounding box center [285, 274] width 120 height 17
click at [293, 173] on h3 "Company type" at bounding box center [285, 177] width 120 height 17
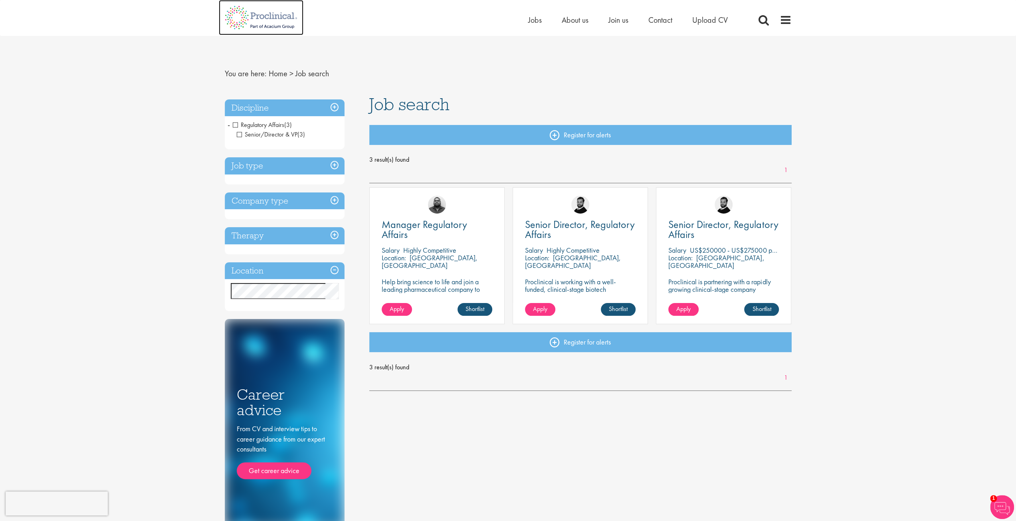
click at [248, 22] on img at bounding box center [261, 17] width 85 height 35
